Goal: Find specific page/section: Find specific page/section

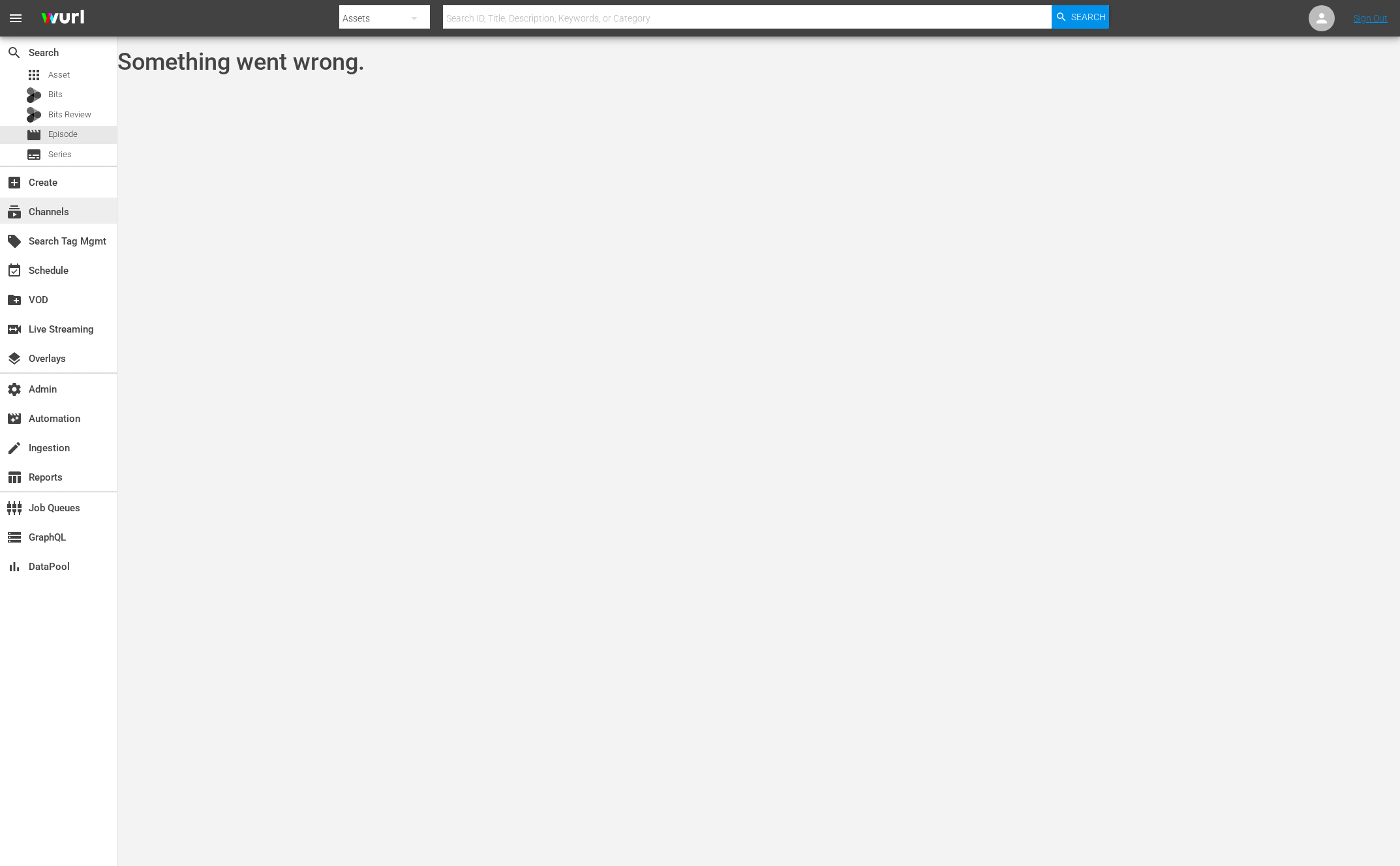
click at [61, 206] on div "subscriptions Channels" at bounding box center [36, 210] width 73 height 12
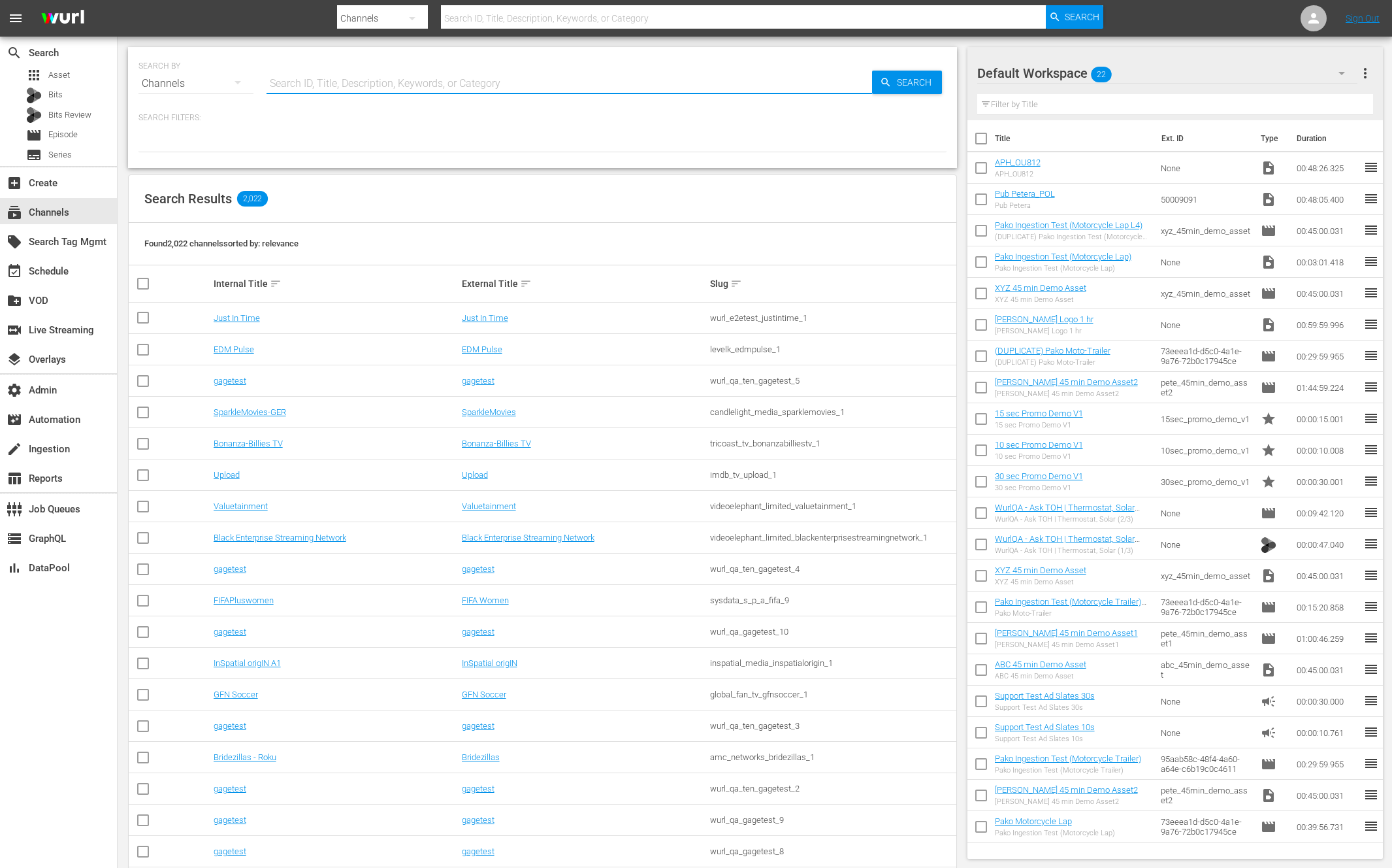
click at [313, 85] on input "text" at bounding box center [569, 83] width 606 height 32
type input "The [PERSON_NAME]"
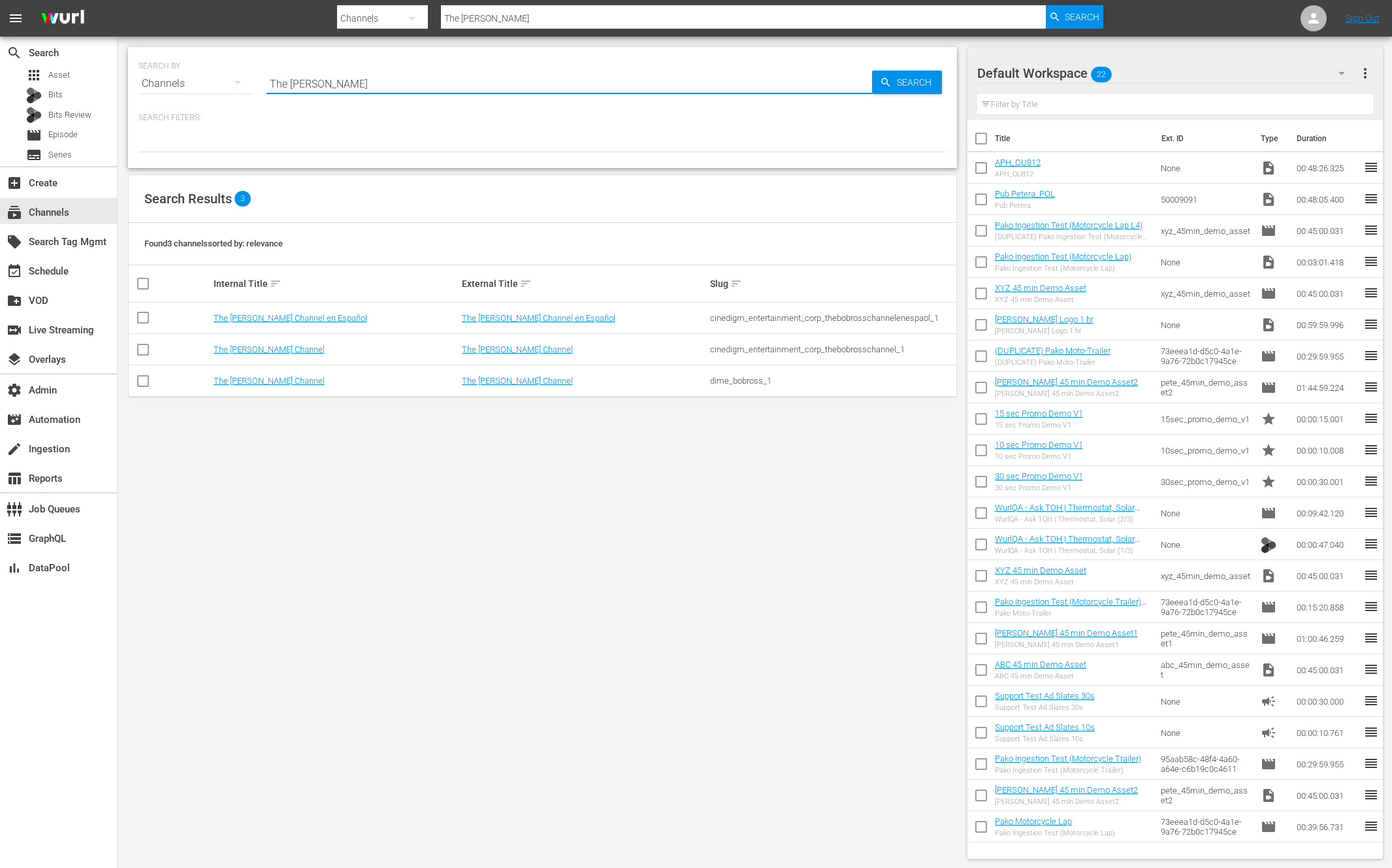
click at [375, 442] on div "SEARCH BY Search By Channels Search ID, Title, Description, Keywords, or Catego…" at bounding box center [543, 453] width 850 height 833
click at [288, 350] on link "The [PERSON_NAME] Channel" at bounding box center [269, 349] width 111 height 10
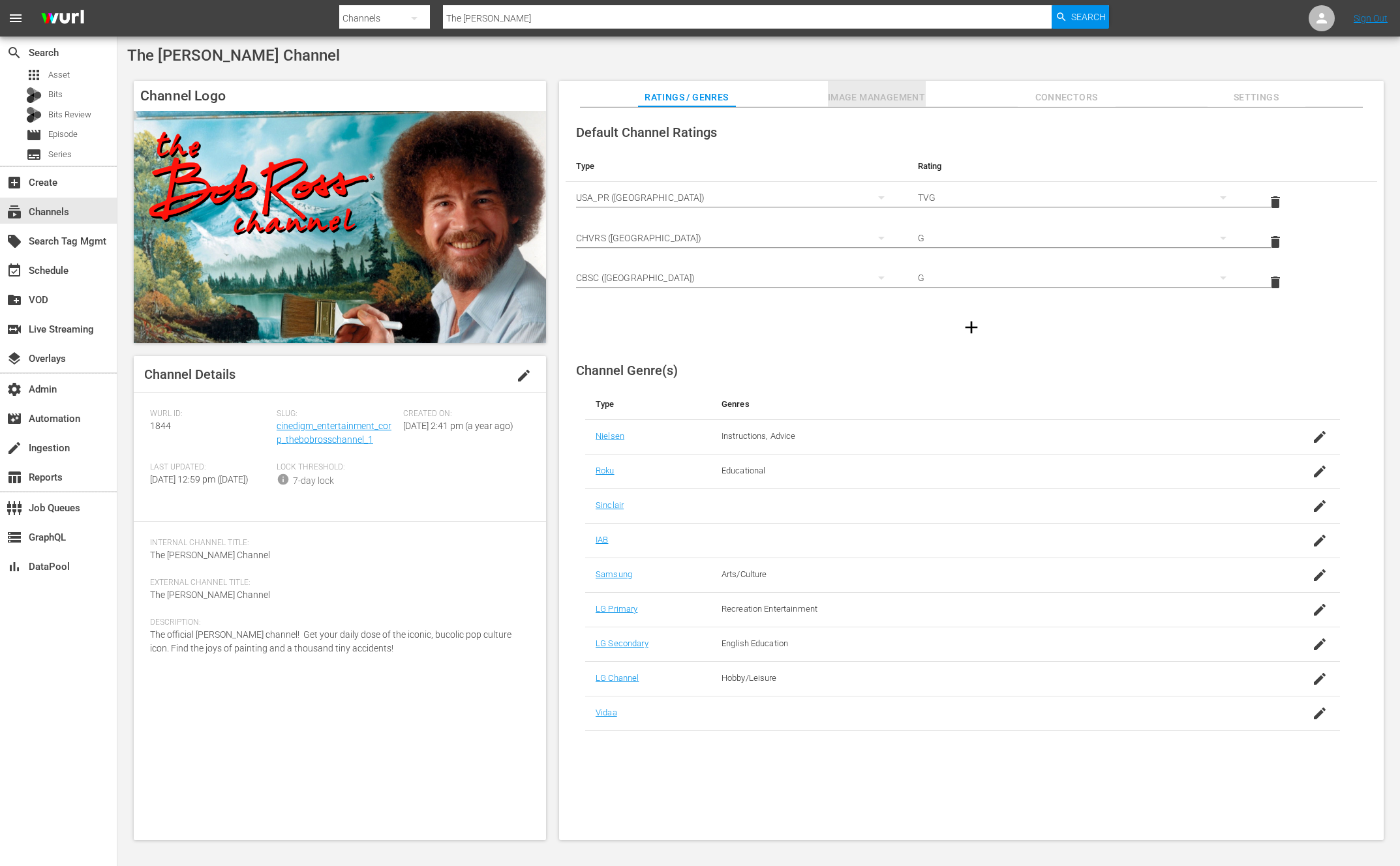
click at [894, 95] on span "Image Management" at bounding box center [876, 98] width 98 height 16
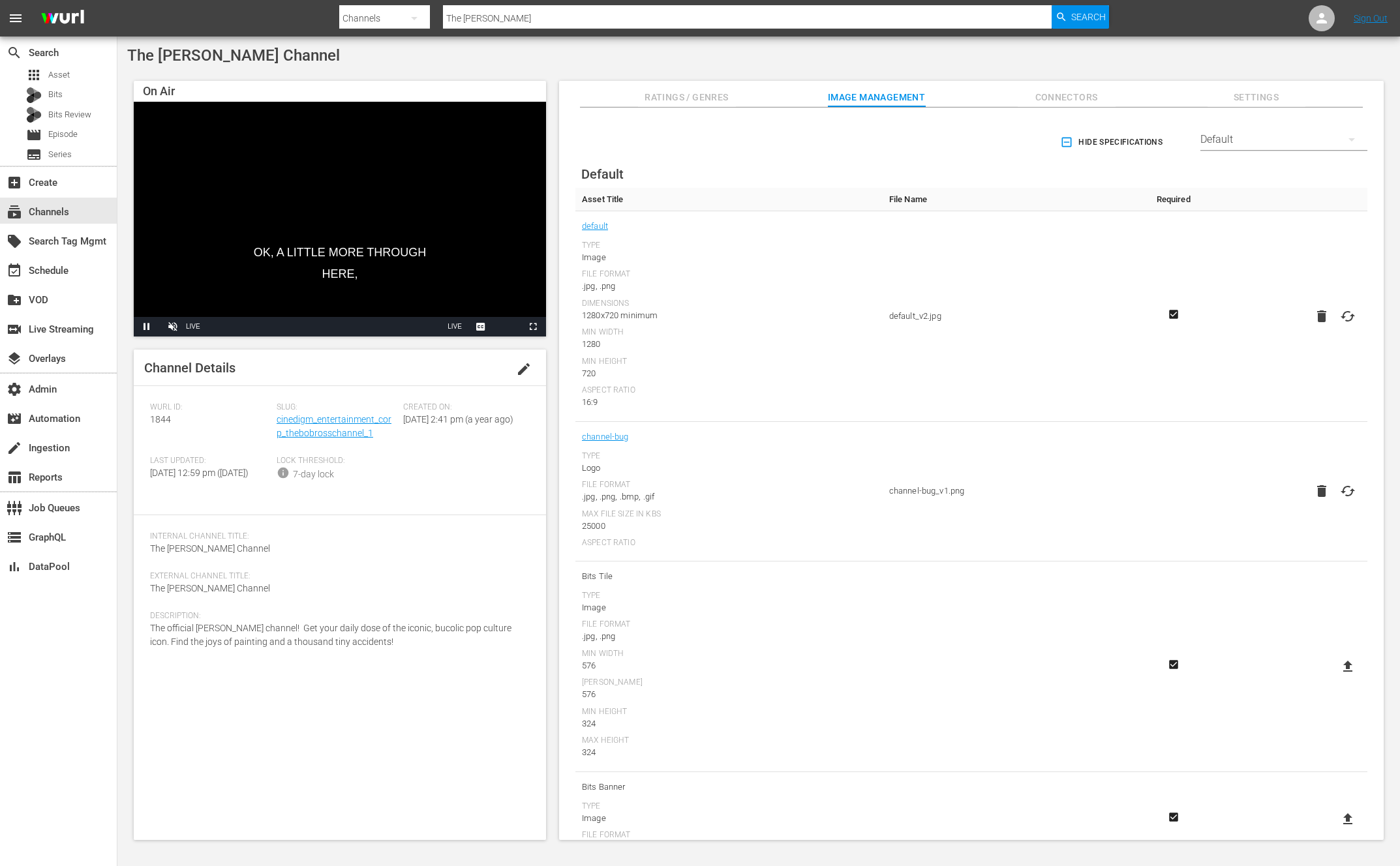
click at [1230, 141] on div "Default" at bounding box center [1283, 140] width 167 height 37
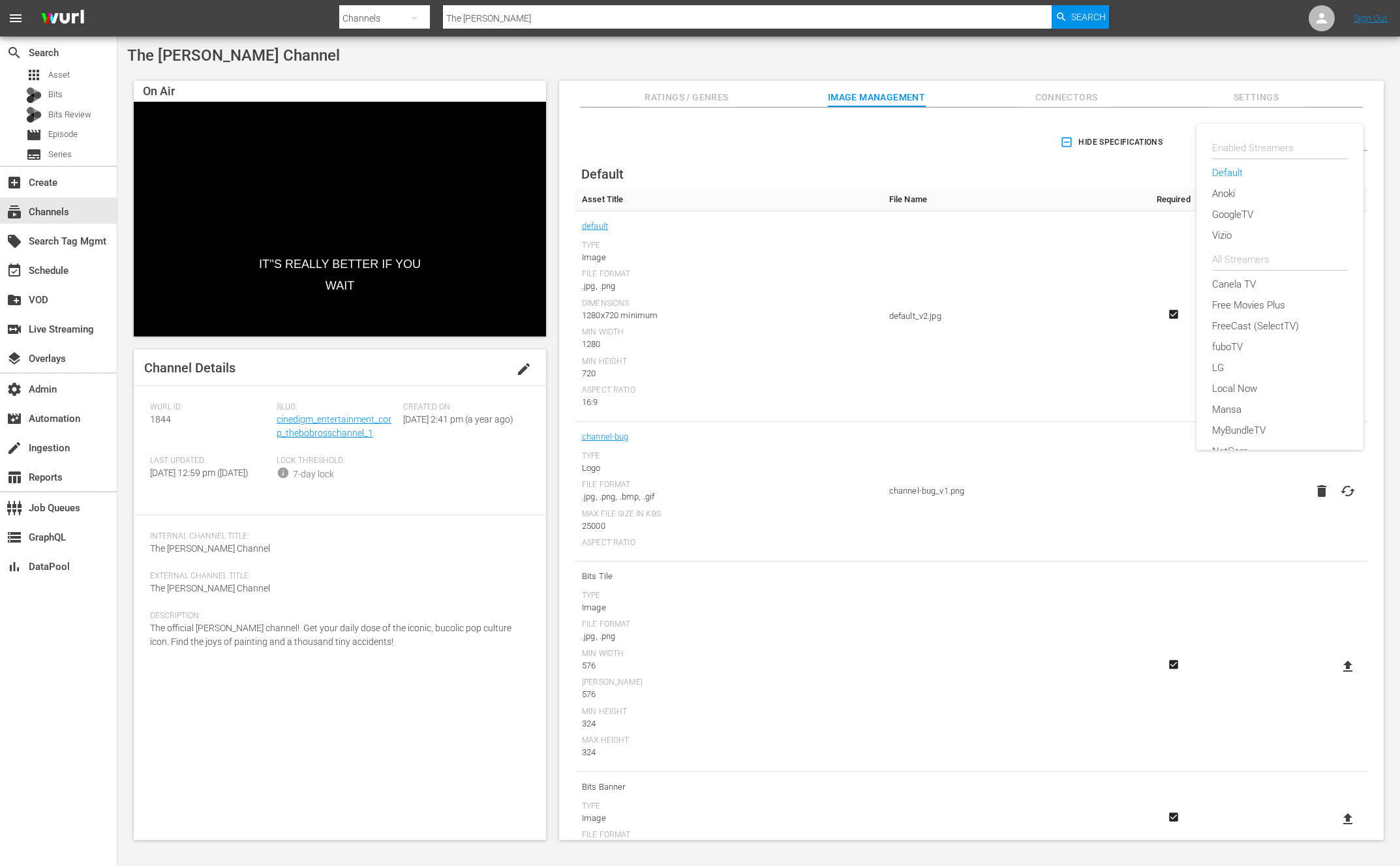
click at [1068, 95] on div "Enabled Streamers Default Anoki GoogleTV Vizio All Streamers Canela TV Free Mov…" at bounding box center [700, 433] width 1400 height 866
click at [1057, 95] on span "Connectors" at bounding box center [1066, 98] width 98 height 16
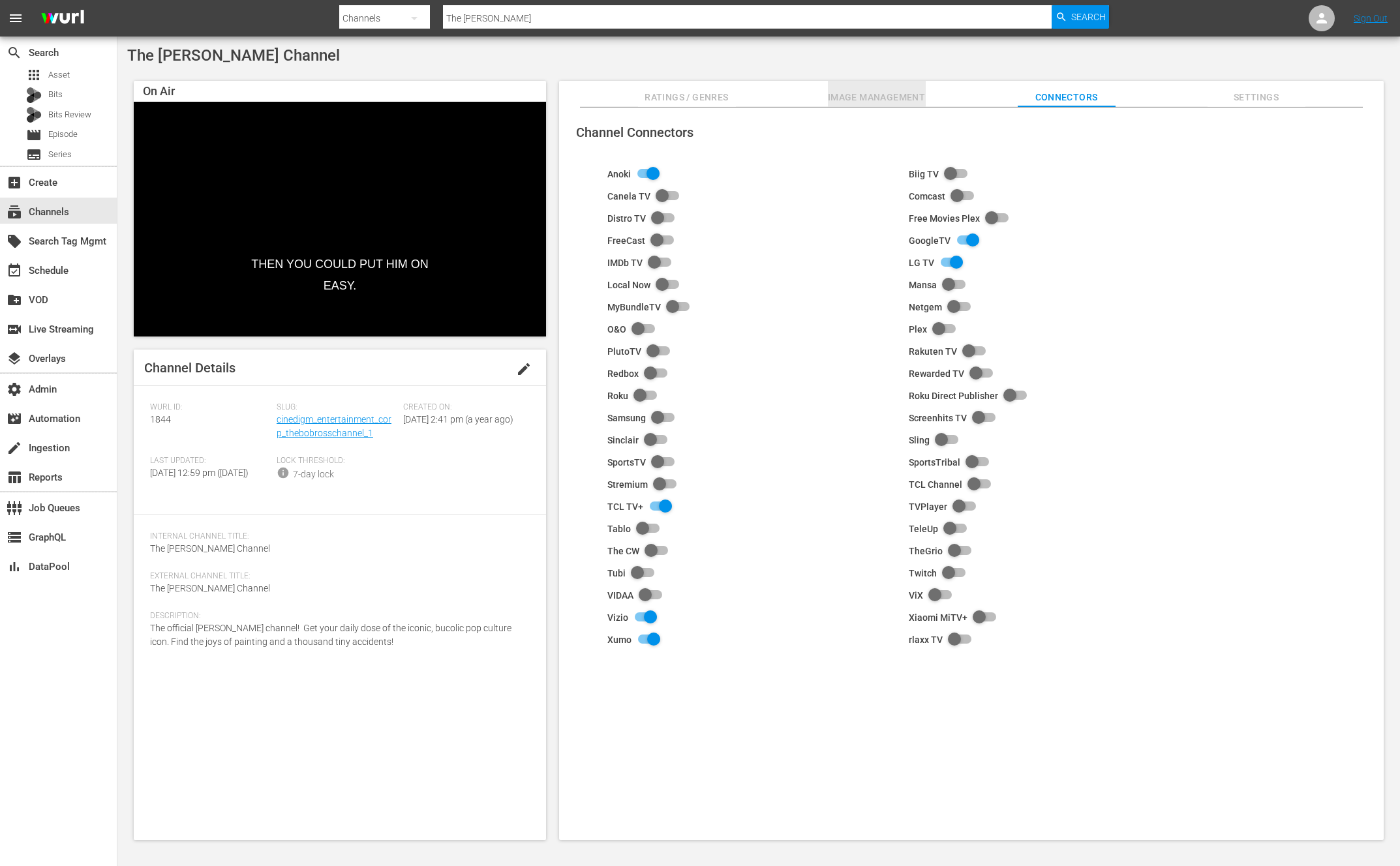
click at [896, 90] on span "Image Management" at bounding box center [876, 98] width 98 height 16
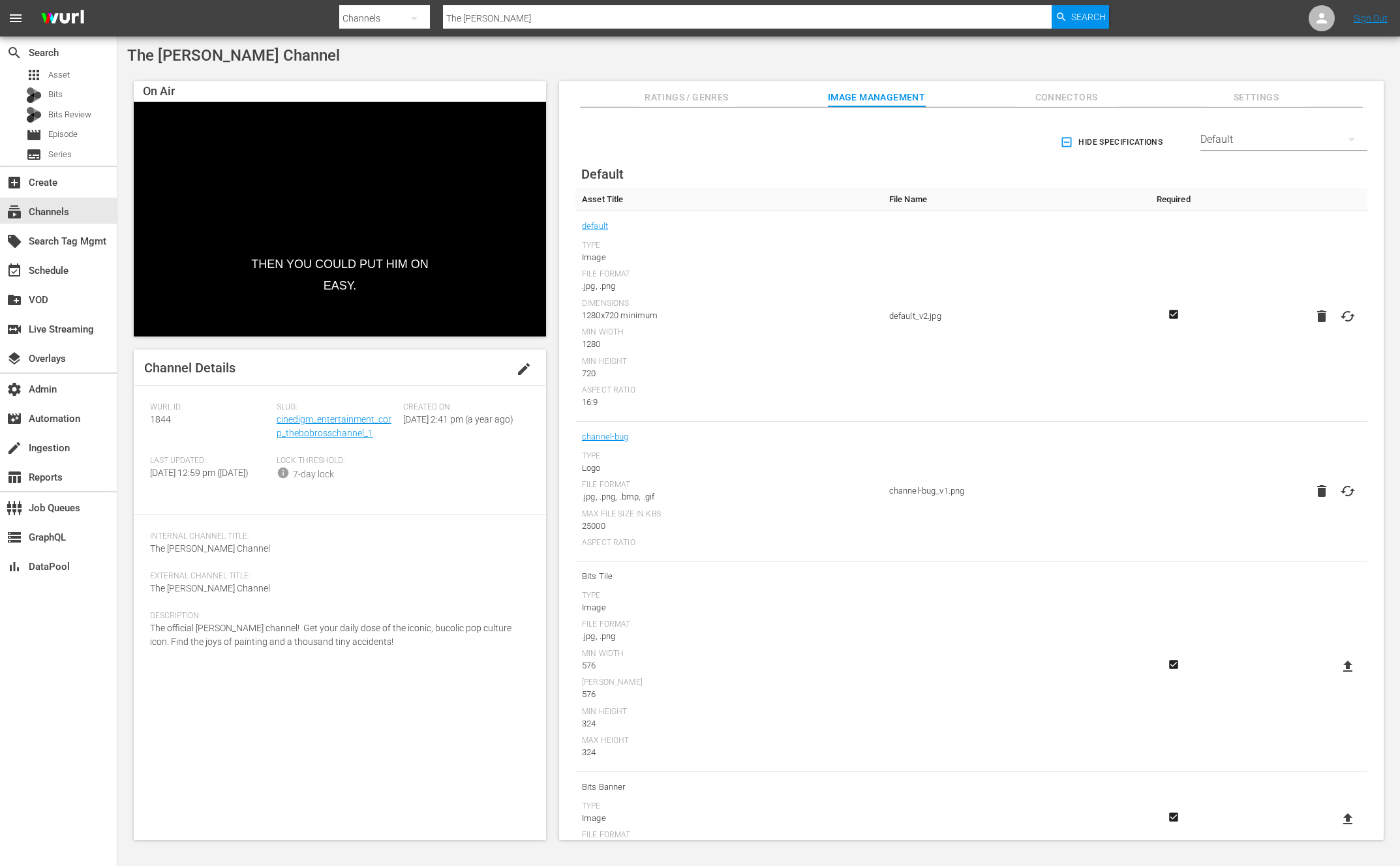
click at [1271, 142] on div "Default" at bounding box center [1283, 140] width 167 height 37
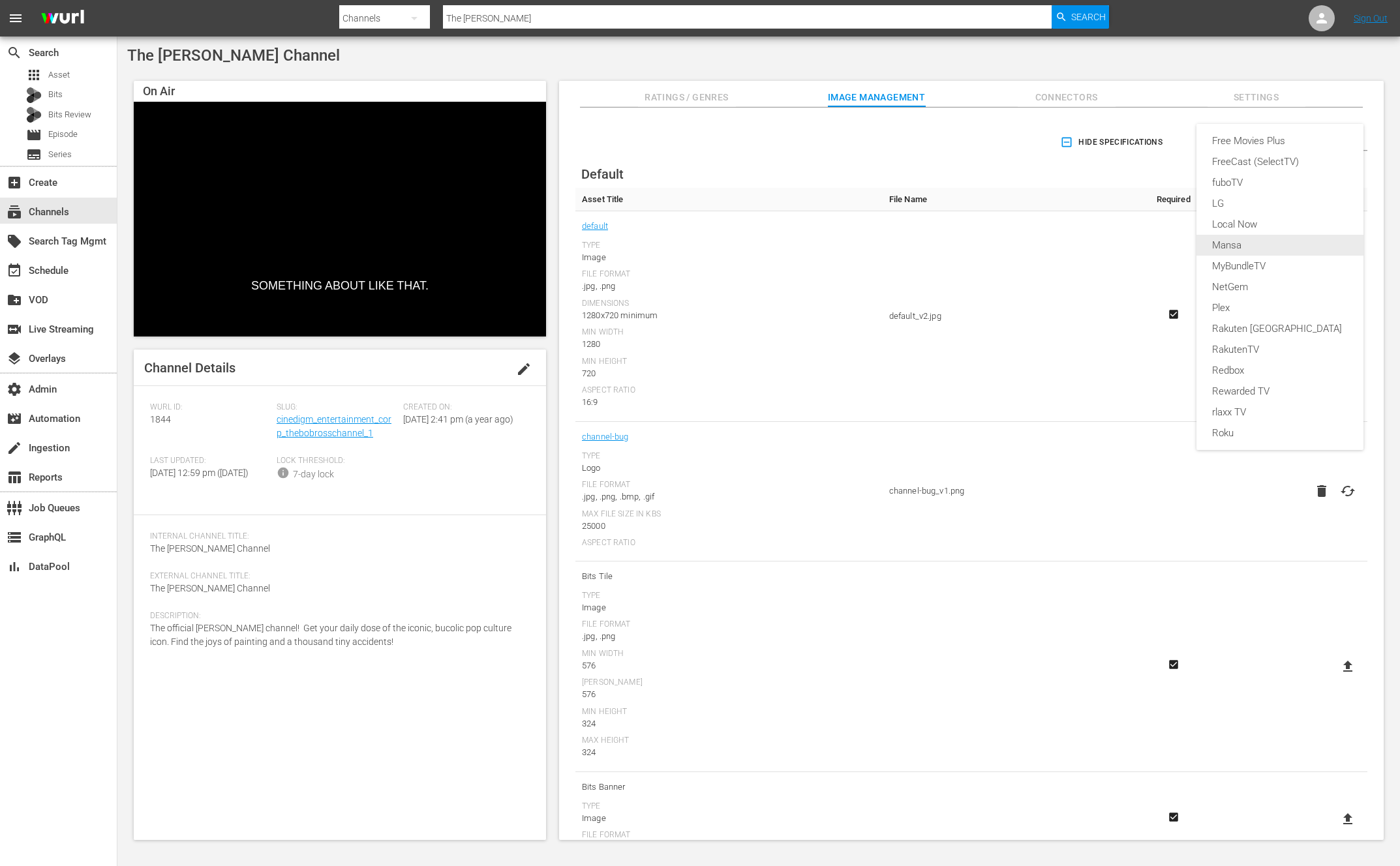
scroll to position [162, 0]
click at [1245, 210] on div "LG" at bounding box center [1279, 206] width 136 height 21
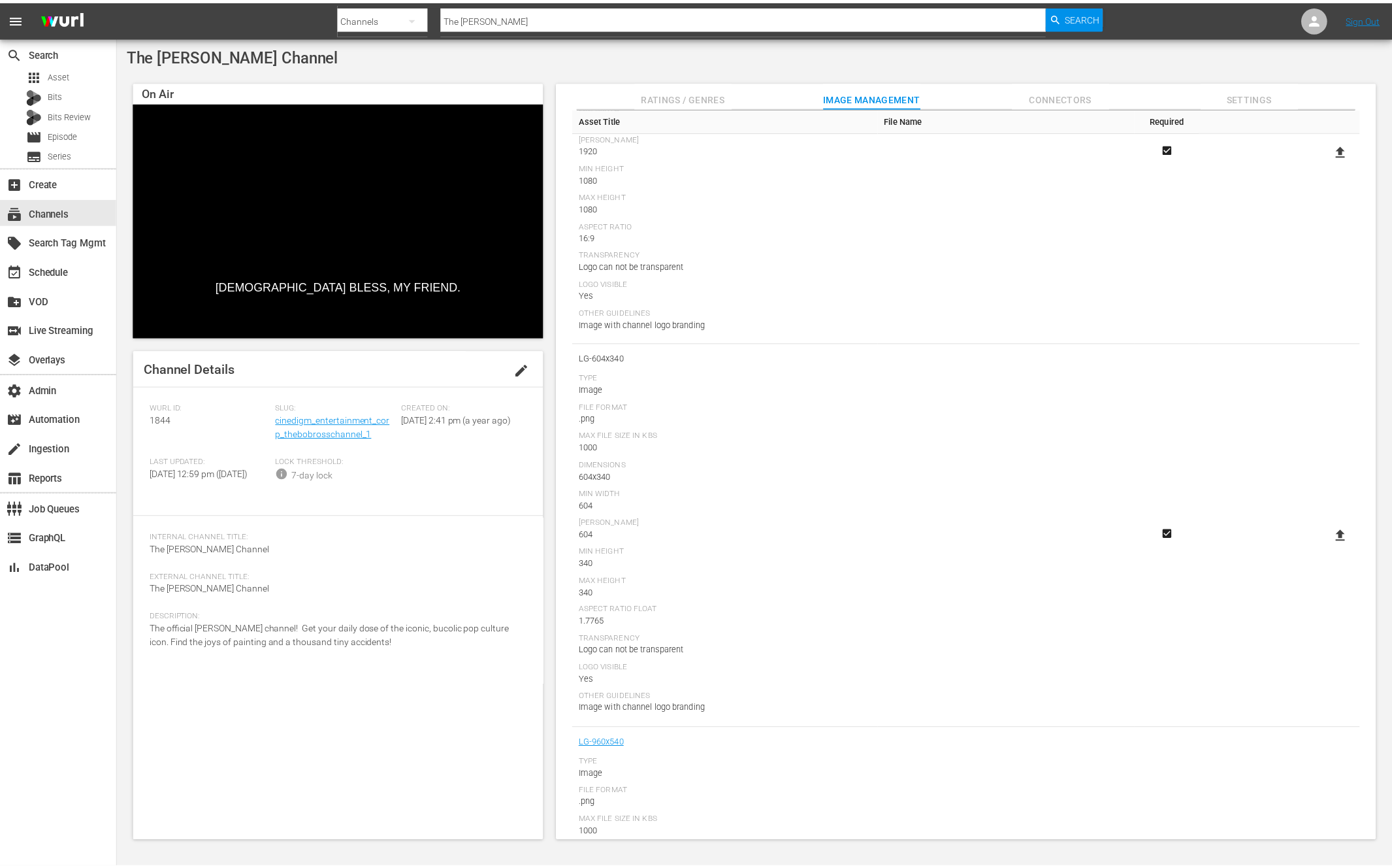
scroll to position [0, 0]
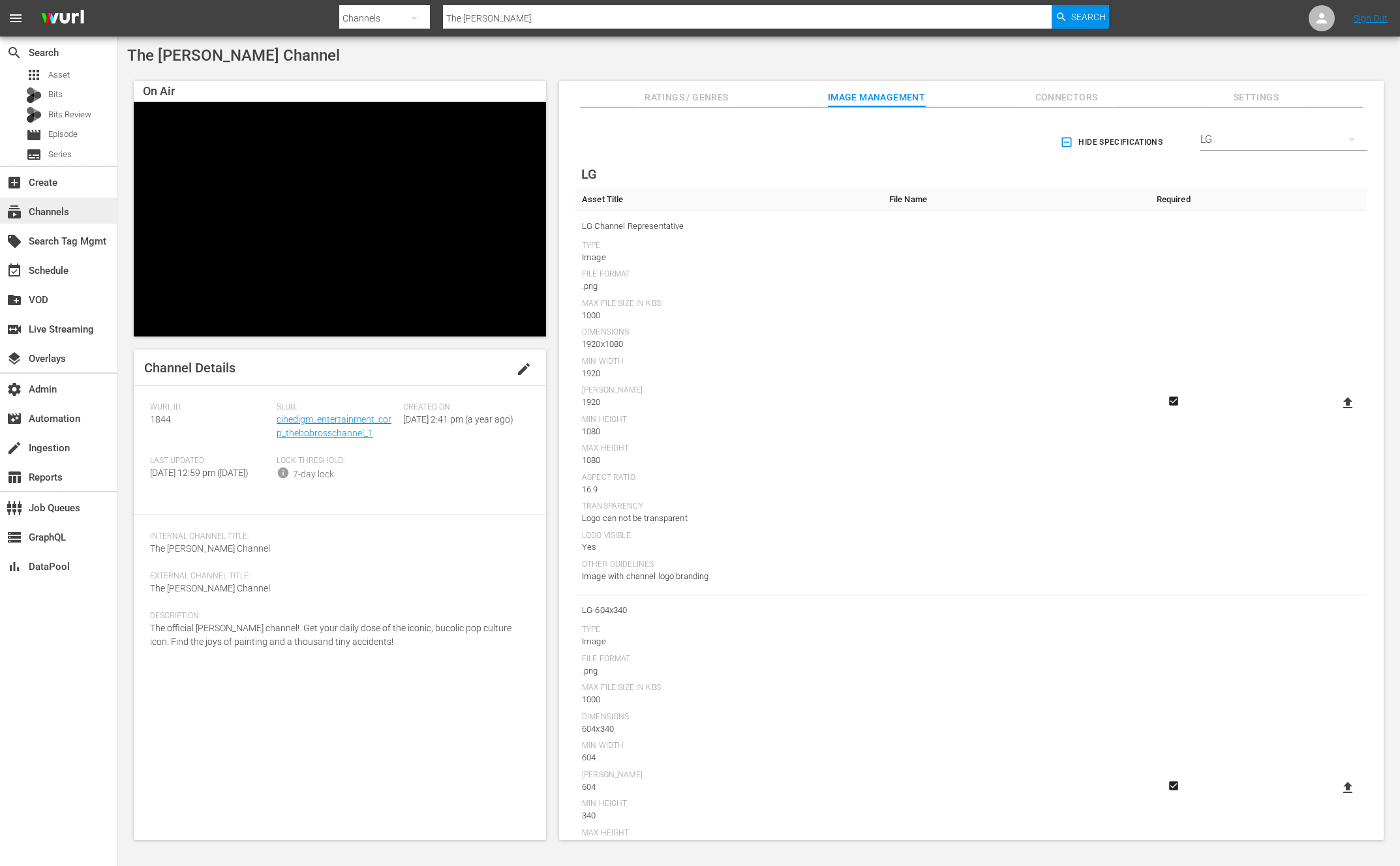
click at [60, 215] on div "subscriptions Channels" at bounding box center [36, 210] width 73 height 12
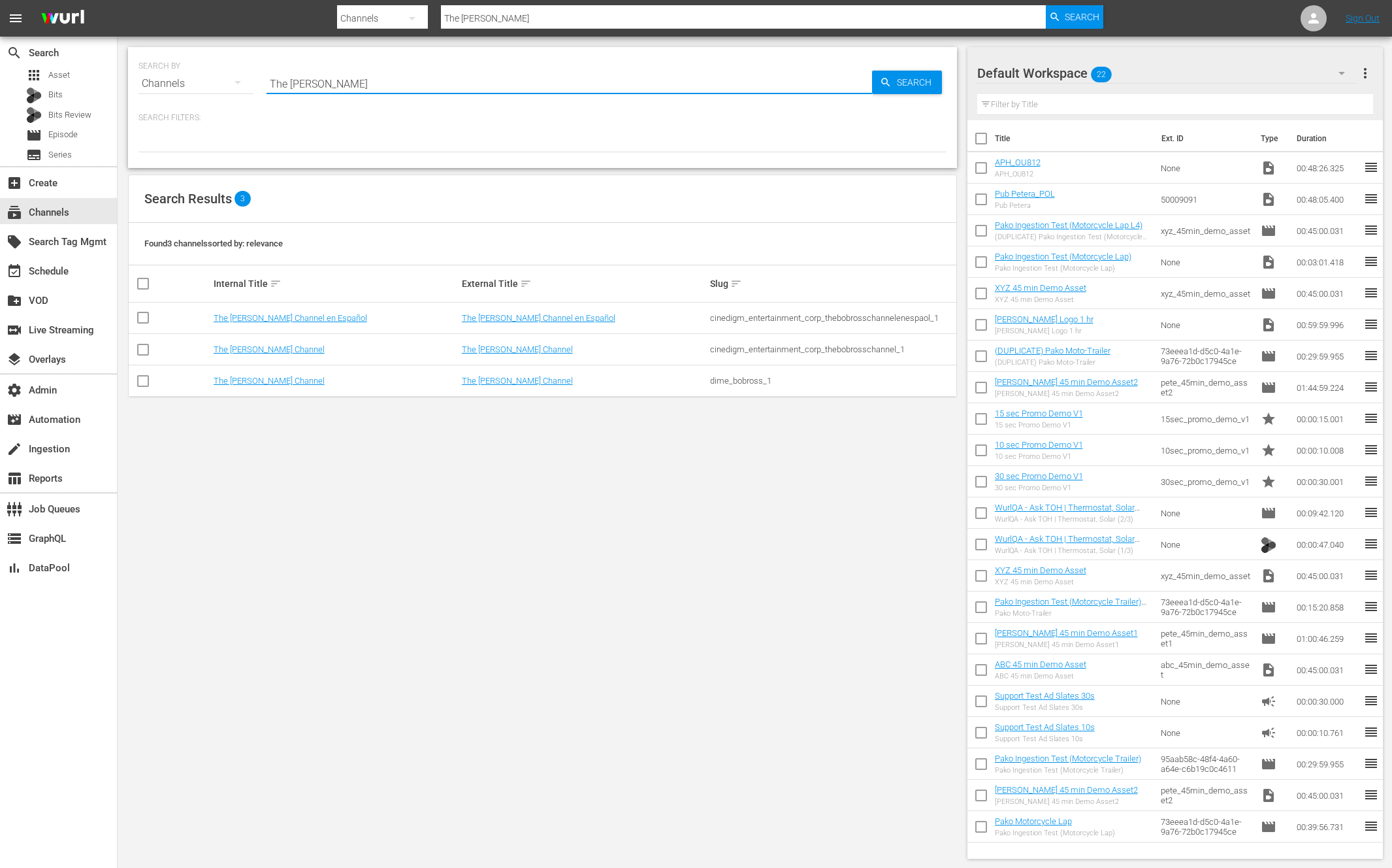
drag, startPoint x: 320, startPoint y: 84, endPoint x: 339, endPoint y: 82, distance: 19.1
click at [321, 84] on input "The [PERSON_NAME]" at bounding box center [569, 83] width 606 height 32
drag, startPoint x: 339, startPoint y: 82, endPoint x: 270, endPoint y: 84, distance: 69.0
click at [270, 83] on input "The [PERSON_NAME]" at bounding box center [569, 83] width 606 height 32
